Goal: Complete application form

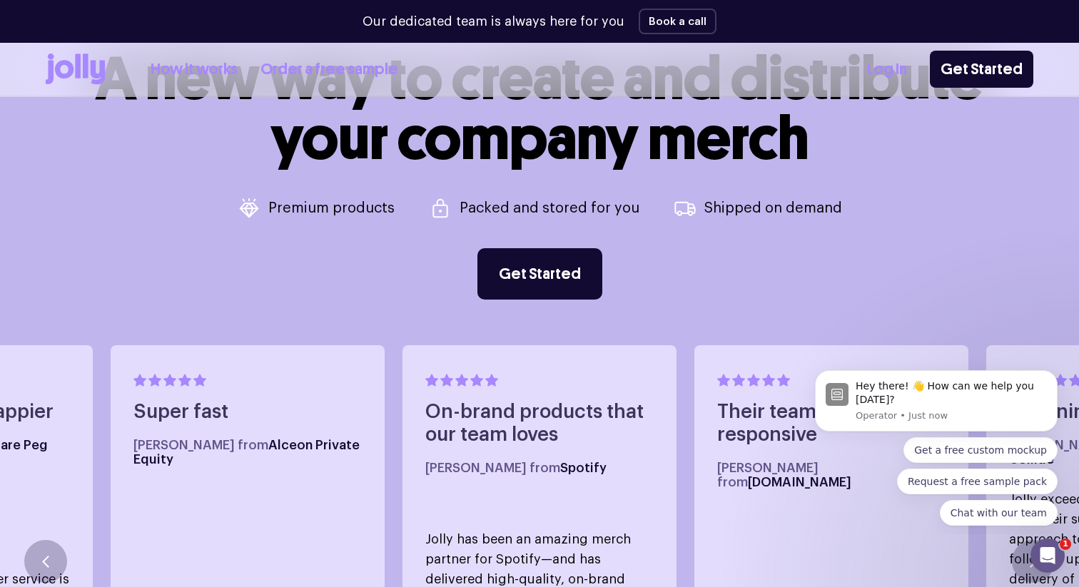
scroll to position [577, 0]
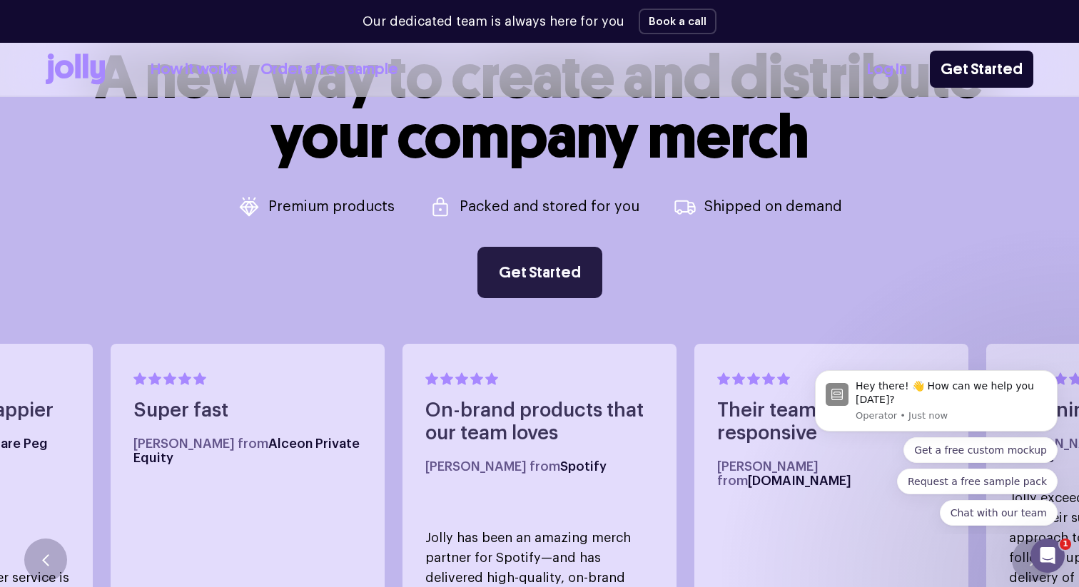
click at [539, 273] on link "Get Started" at bounding box center [540, 272] width 125 height 51
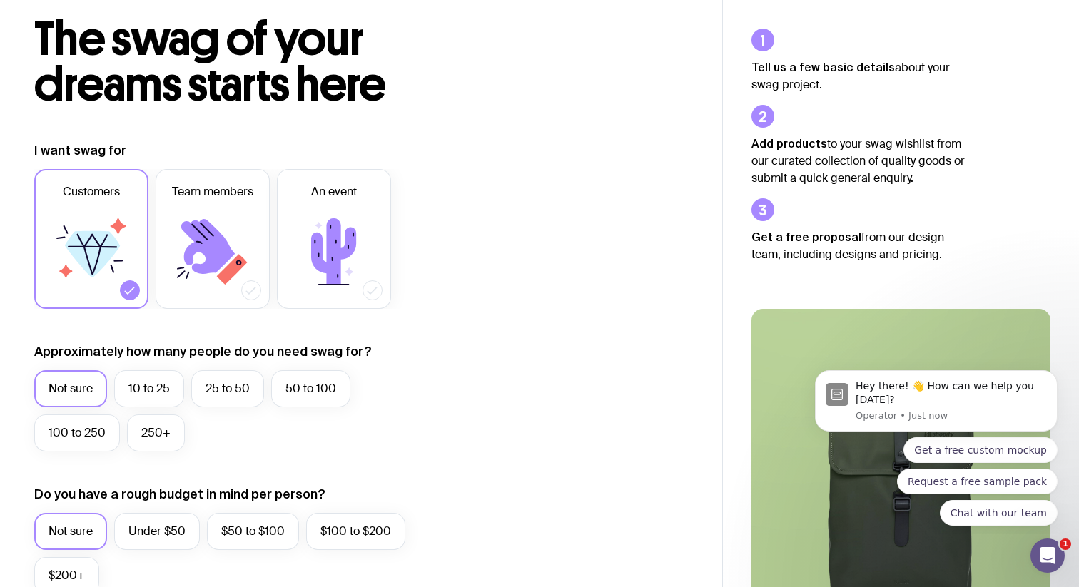
scroll to position [78, 0]
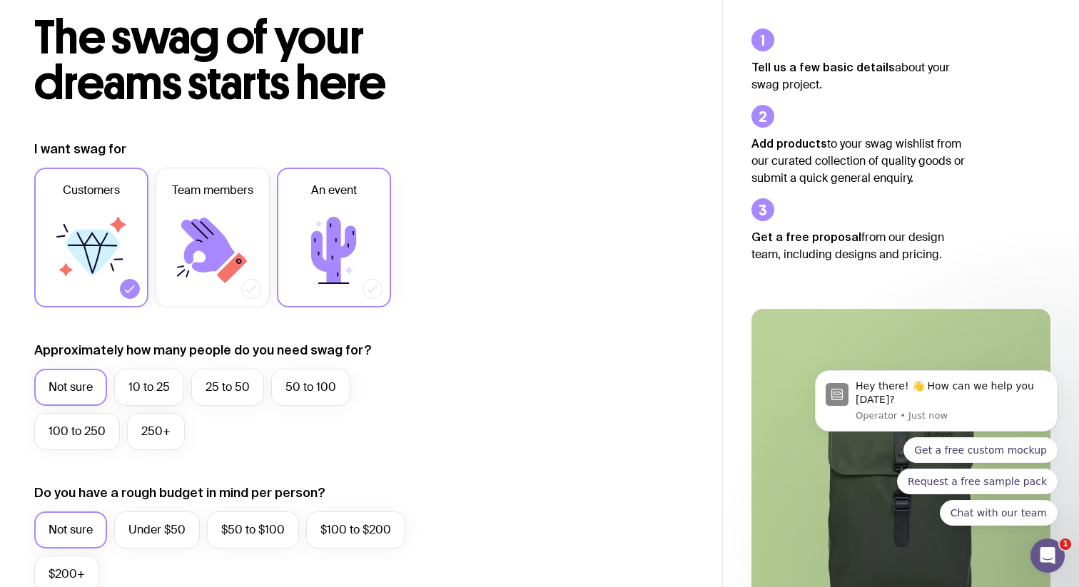
click at [333, 234] on icon at bounding box center [333, 250] width 45 height 66
click at [0, 0] on input "An event" at bounding box center [0, 0] width 0 height 0
click at [237, 234] on icon at bounding box center [213, 251] width 86 height 86
click at [0, 0] on input "Team members" at bounding box center [0, 0] width 0 height 0
click at [246, 293] on icon at bounding box center [251, 289] width 14 height 14
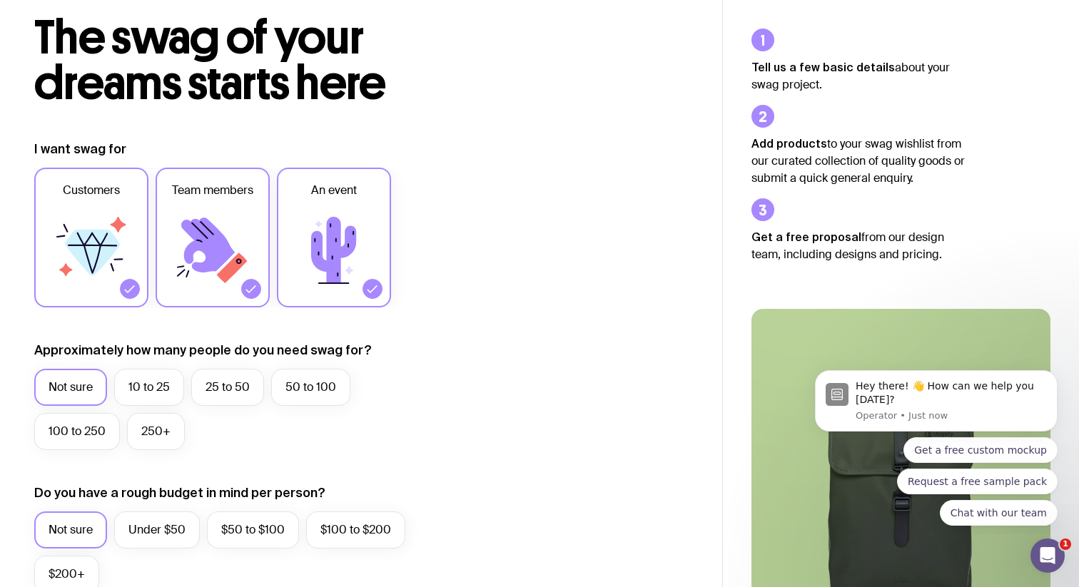
click at [0, 0] on input "Team members" at bounding box center [0, 0] width 0 height 0
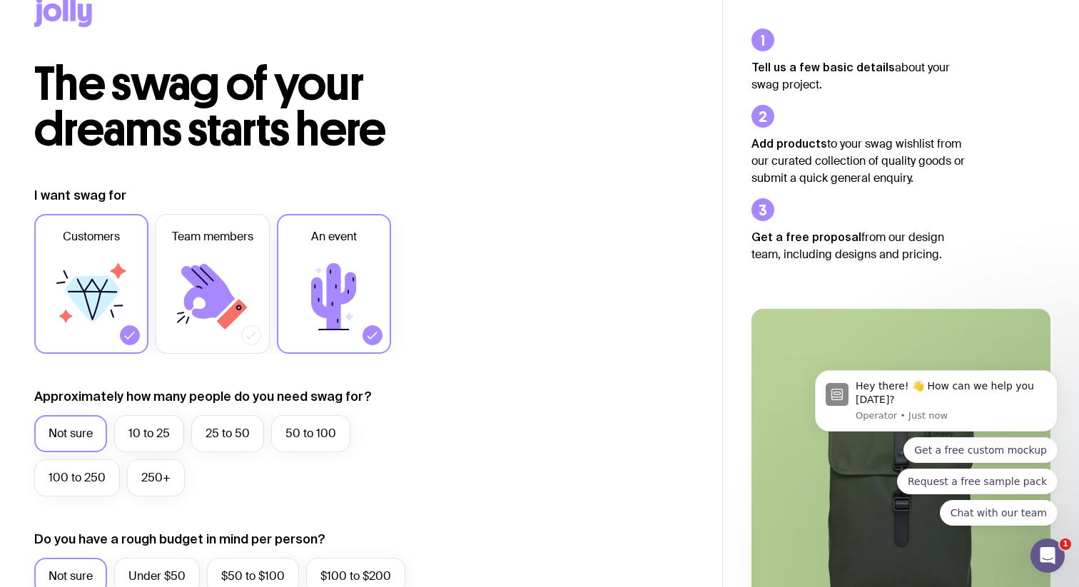
scroll to position [0, 0]
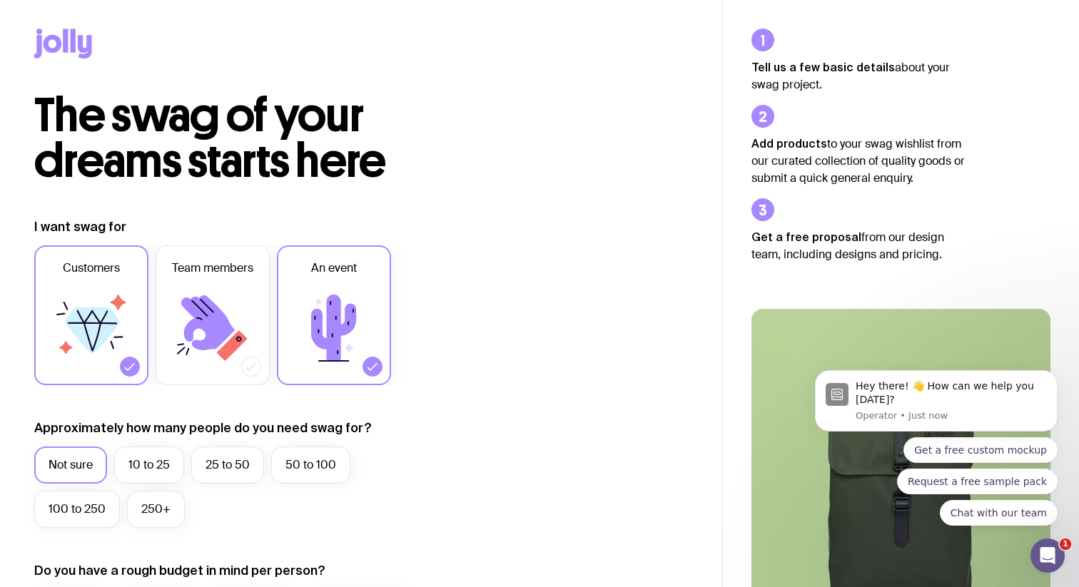
click at [354, 298] on icon at bounding box center [334, 329] width 86 height 86
click at [0, 0] on input "An event" at bounding box center [0, 0] width 0 height 0
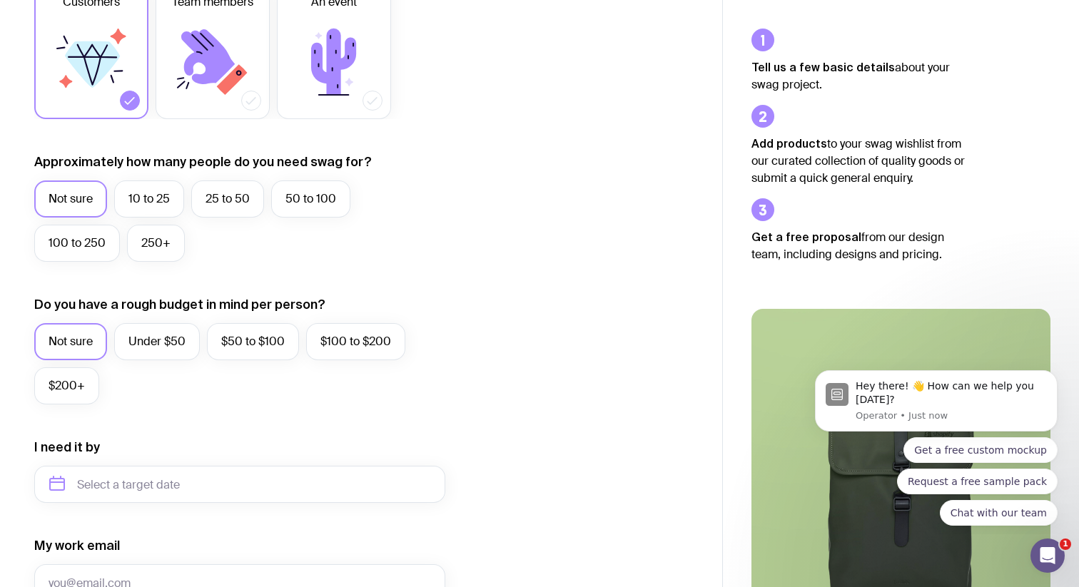
scroll to position [626, 0]
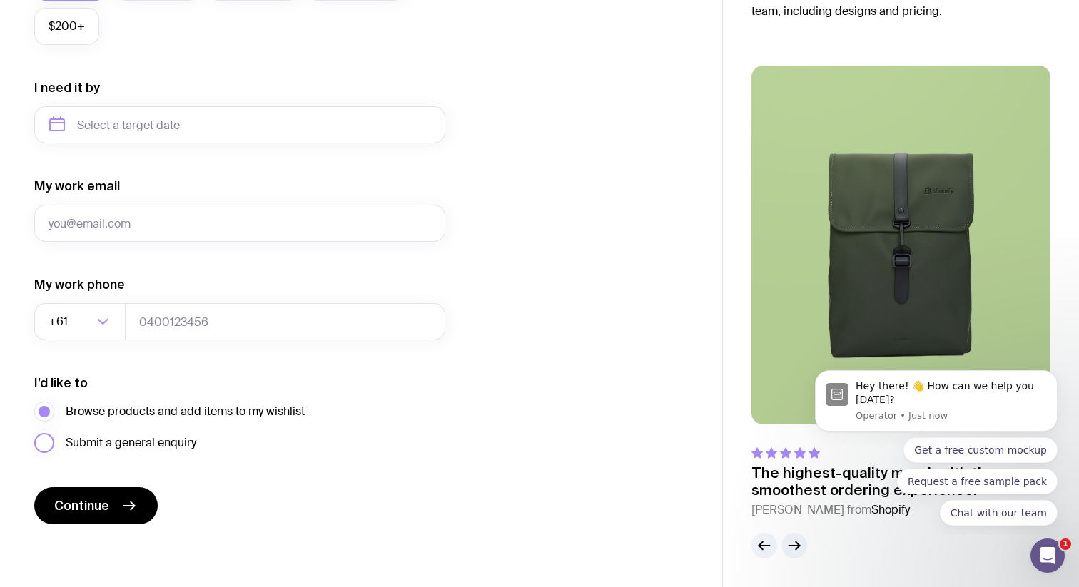
click at [97, 443] on span "Submit a general enquiry" at bounding box center [131, 443] width 131 height 17
click at [0, 0] on input "Submit a general enquiry" at bounding box center [0, 0] width 0 height 0
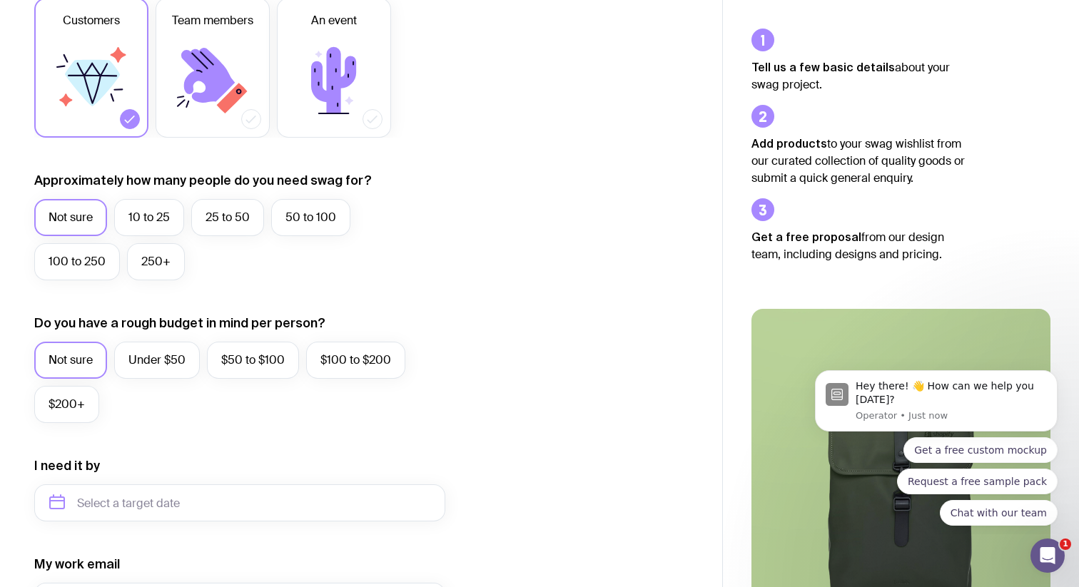
scroll to position [258, 0]
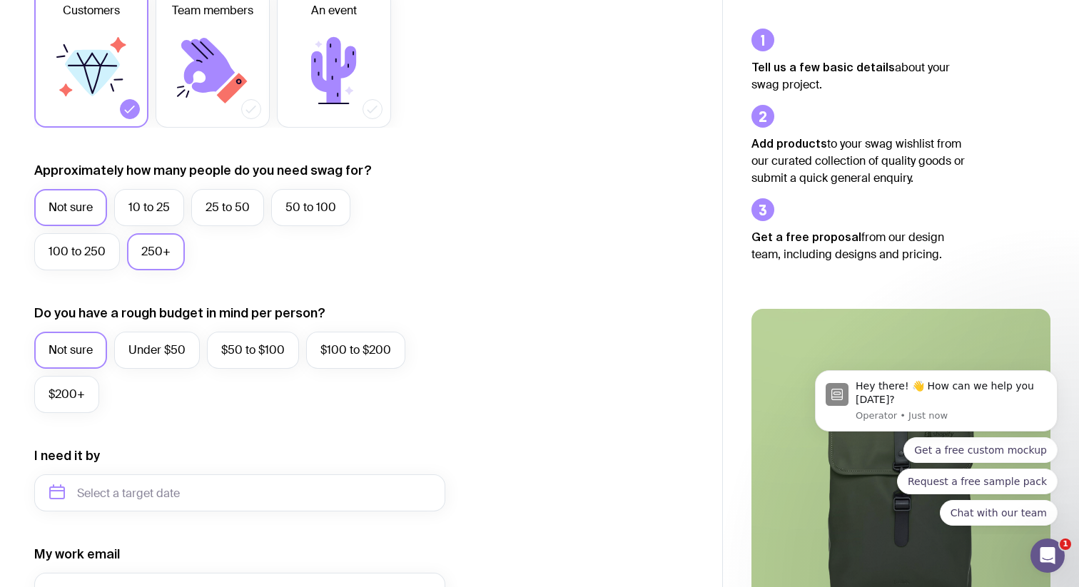
click at [155, 255] on label "250+" at bounding box center [156, 251] width 58 height 37
click at [0, 0] on input "250+" at bounding box center [0, 0] width 0 height 0
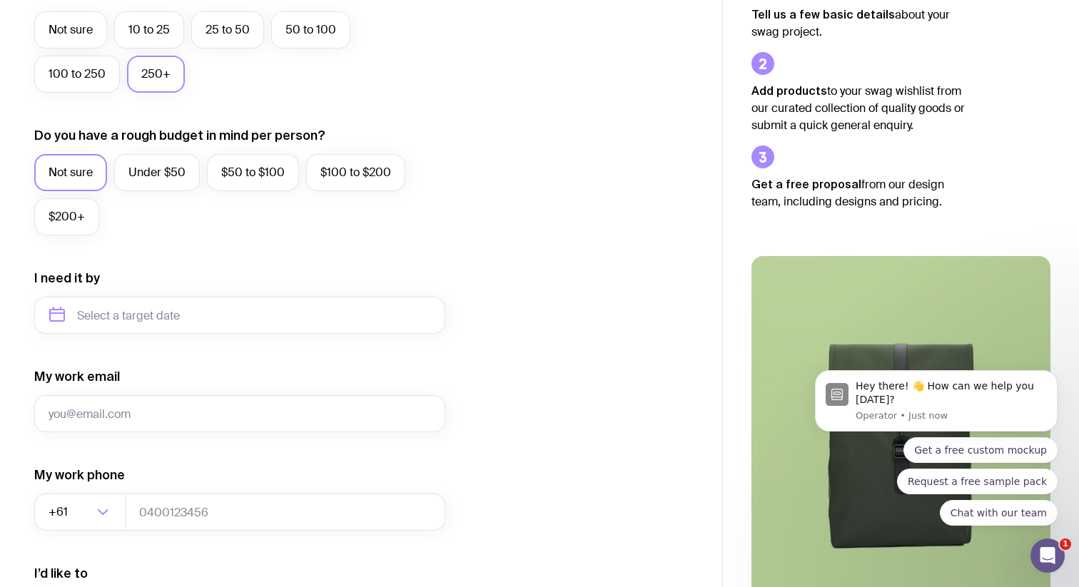
scroll to position [500, 0]
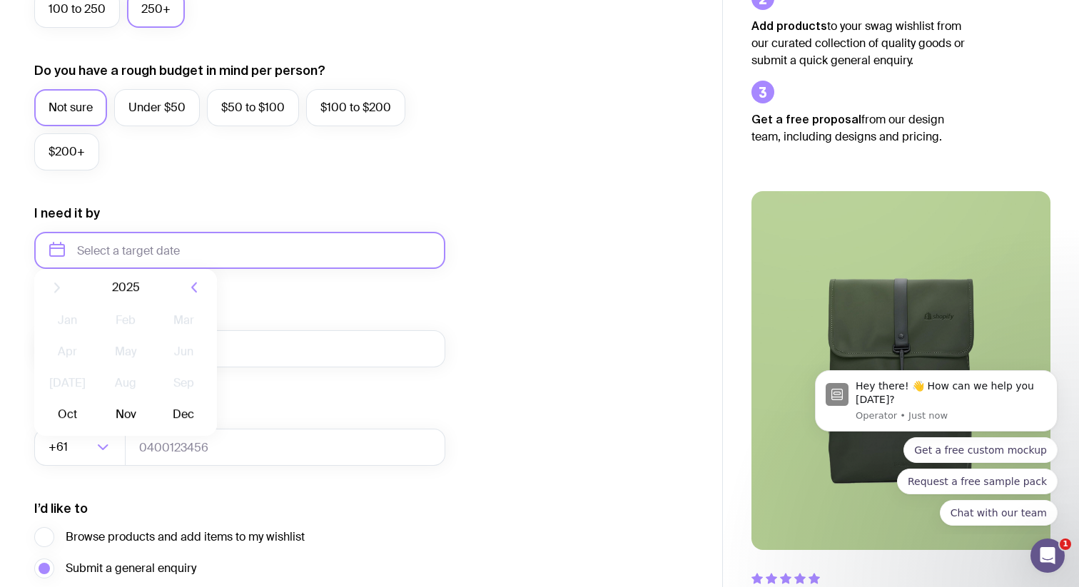
click at [122, 248] on input "text" at bounding box center [239, 250] width 411 height 37
click at [166, 219] on div "I need it by 2025 Jan Feb Mar Apr May Jun Jul Aug Sep Oct Nov Dec" at bounding box center [239, 237] width 411 height 64
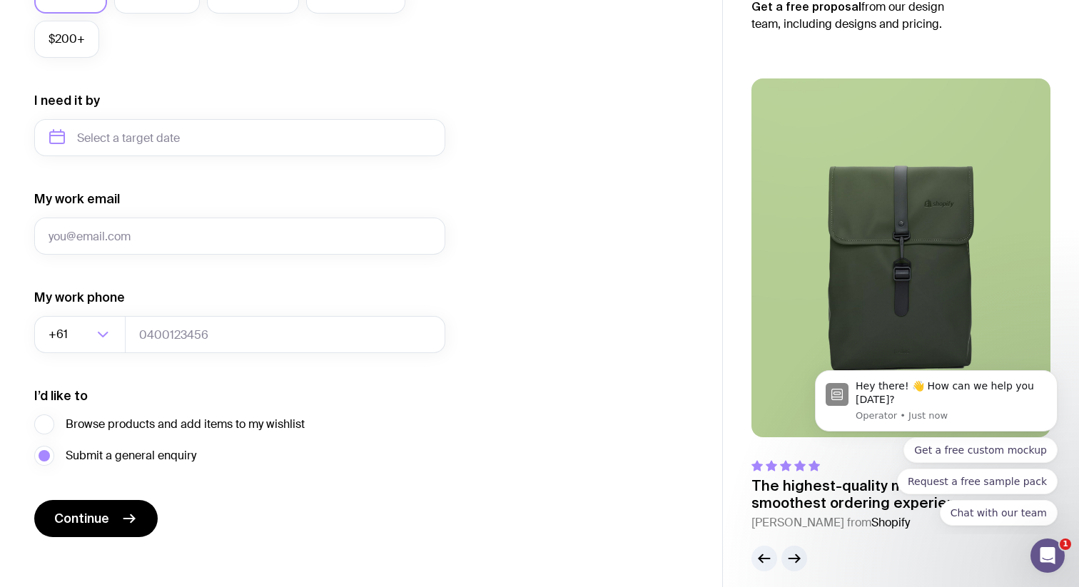
scroll to position [619, 0]
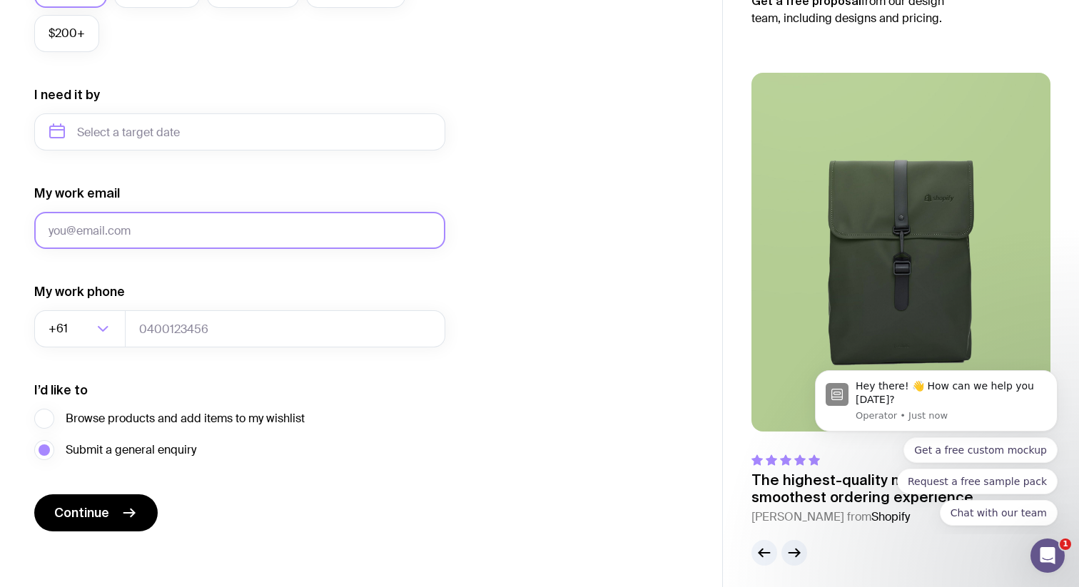
click at [145, 227] on input "My work email" at bounding box center [239, 230] width 411 height 37
type input "michaela@sonder.io"
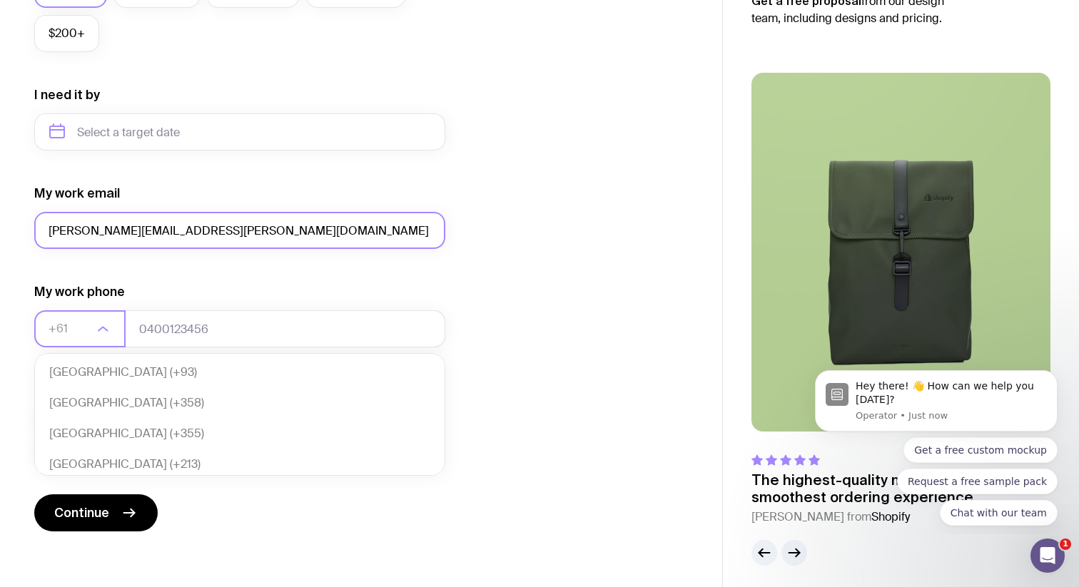
scroll to position [309, 0]
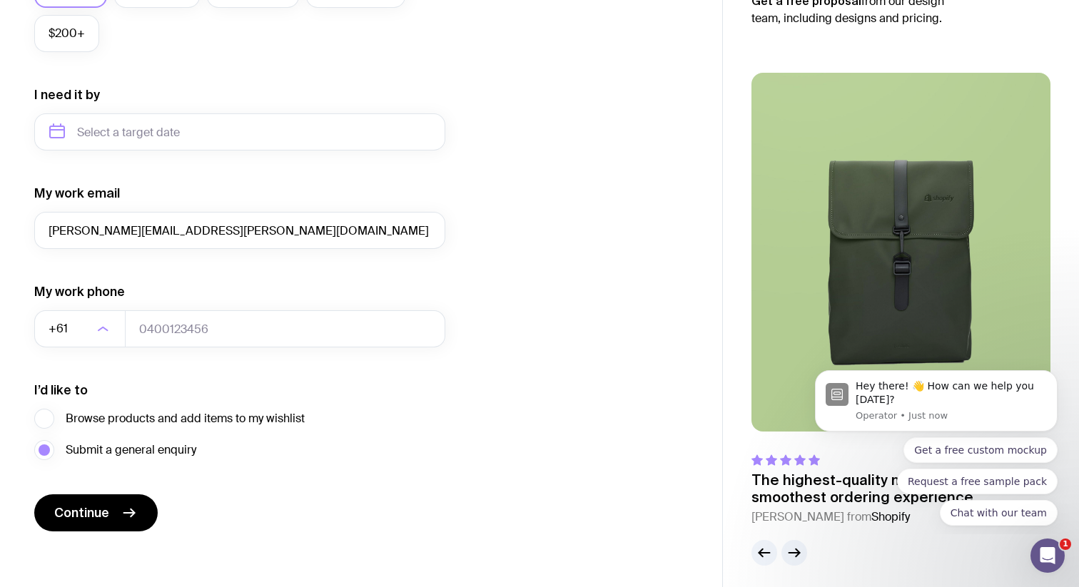
click at [318, 286] on div "My work phone +61 Loading... Afghanistan (+93) Åland Islands (+358) Albania (+3…" at bounding box center [239, 315] width 411 height 64
click at [117, 495] on button "Continue" at bounding box center [95, 513] width 123 height 37
type input "417441568"
click at [121, 512] on icon "submit" at bounding box center [129, 513] width 17 height 17
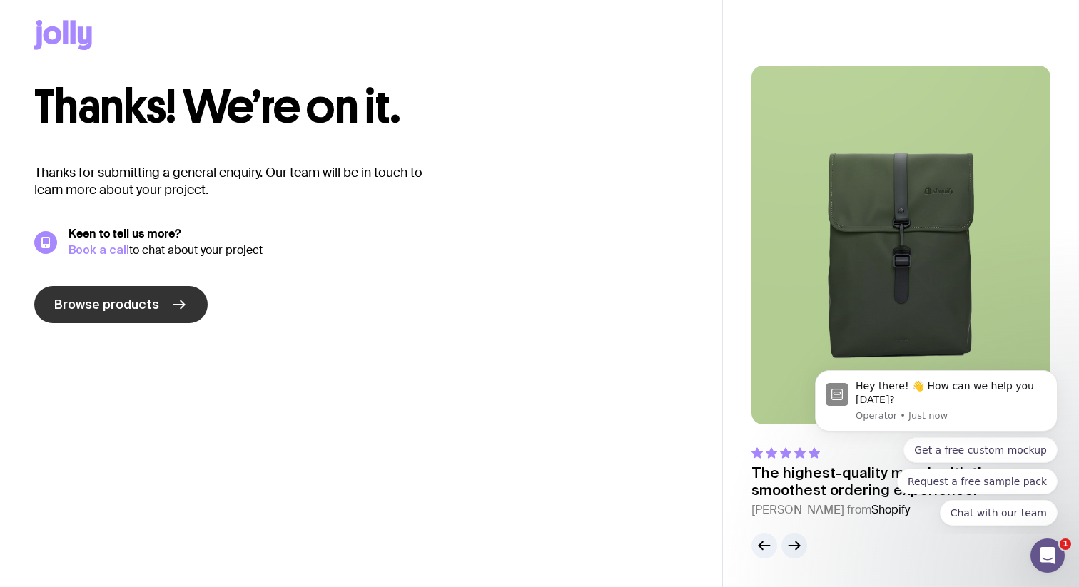
click at [149, 308] on span "Browse products" at bounding box center [106, 304] width 105 height 17
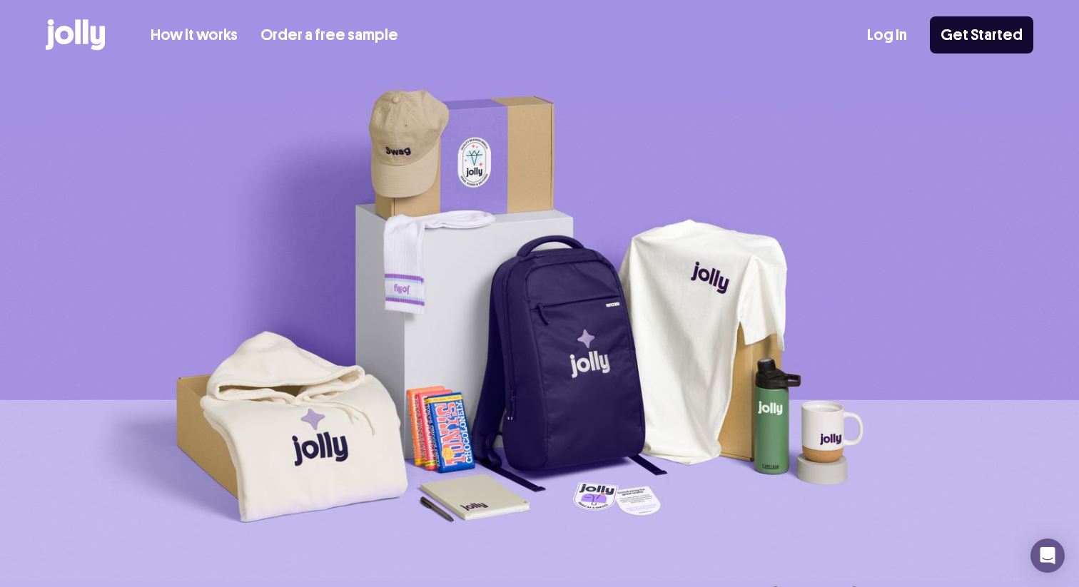
click at [92, 10] on div "How it works Order a free sample Log In Get Started" at bounding box center [540, 35] width 988 height 70
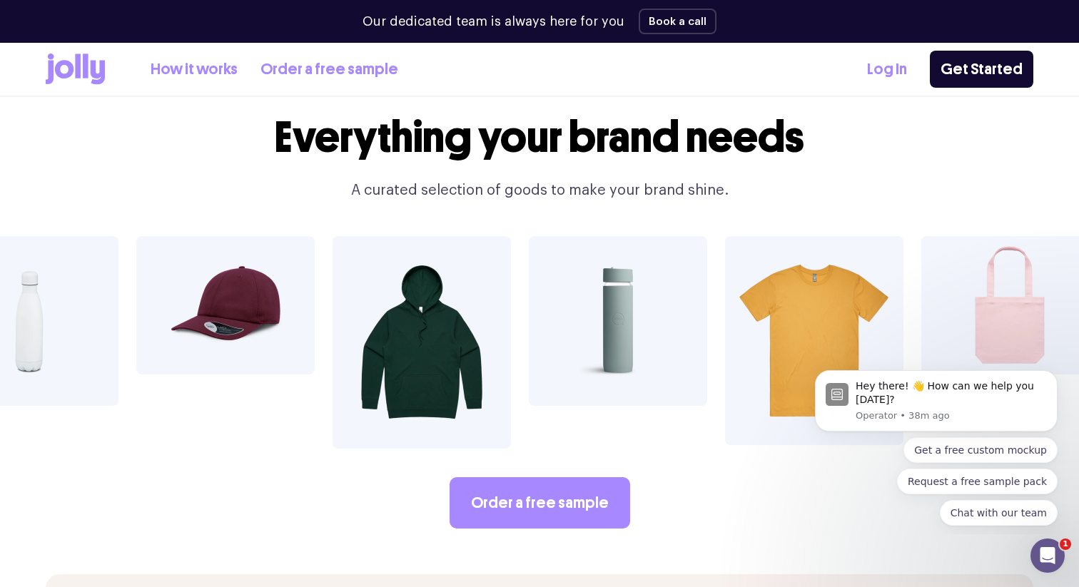
scroll to position [2336, 0]
